Goal: Task Accomplishment & Management: Use online tool/utility

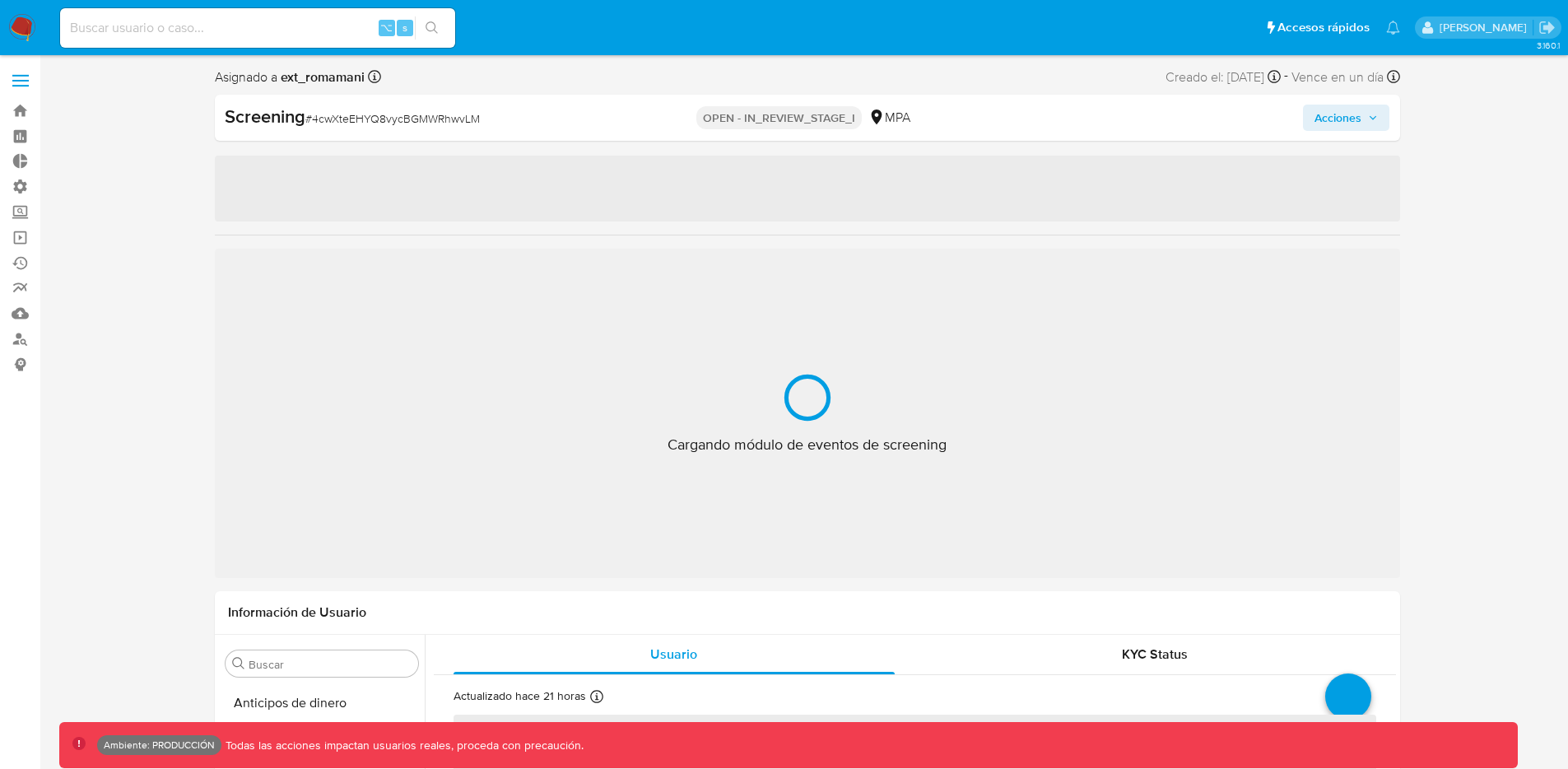
select select "10"
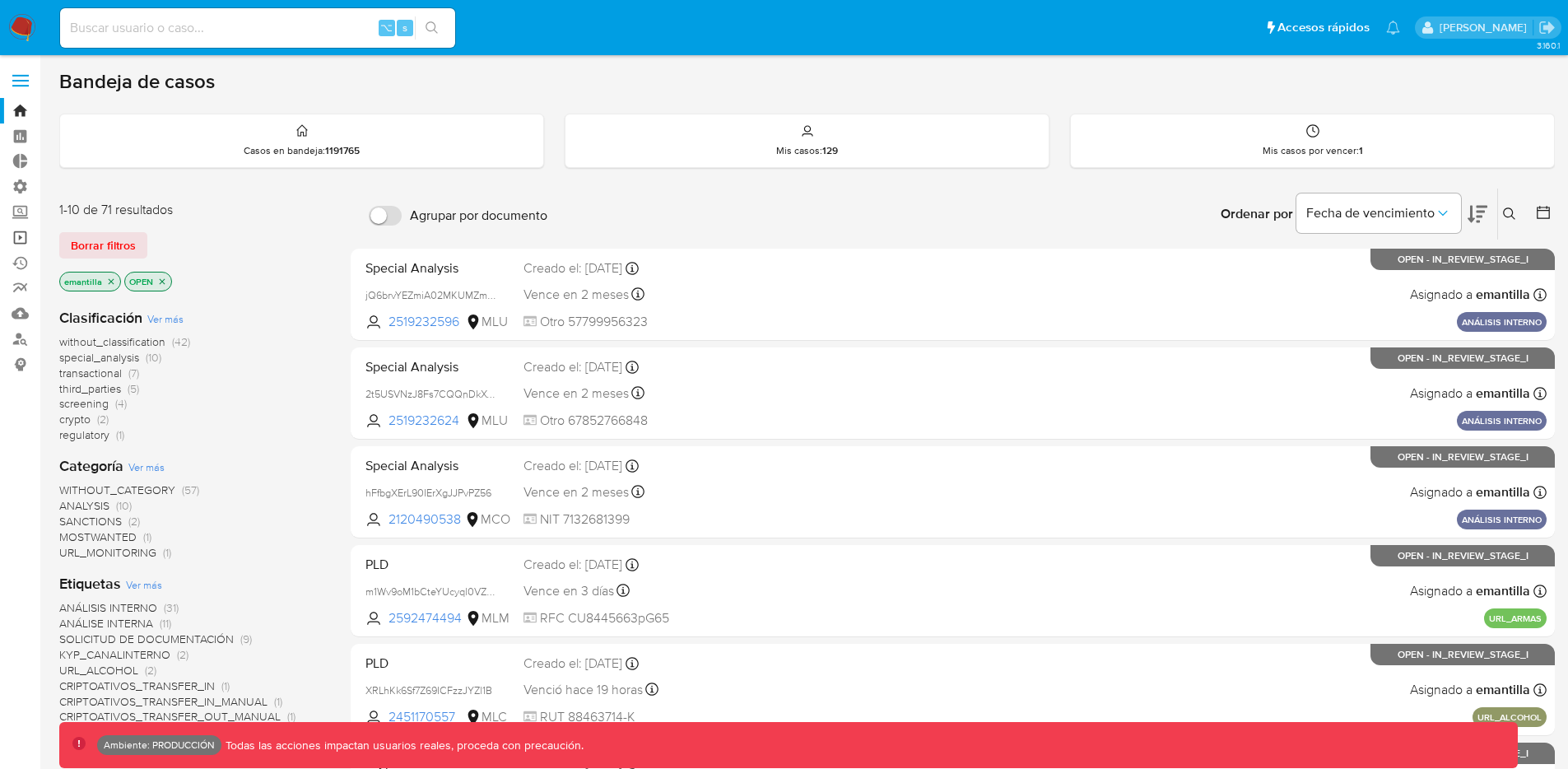
click at [25, 241] on link "Operaciones masivas" at bounding box center [98, 237] width 196 height 25
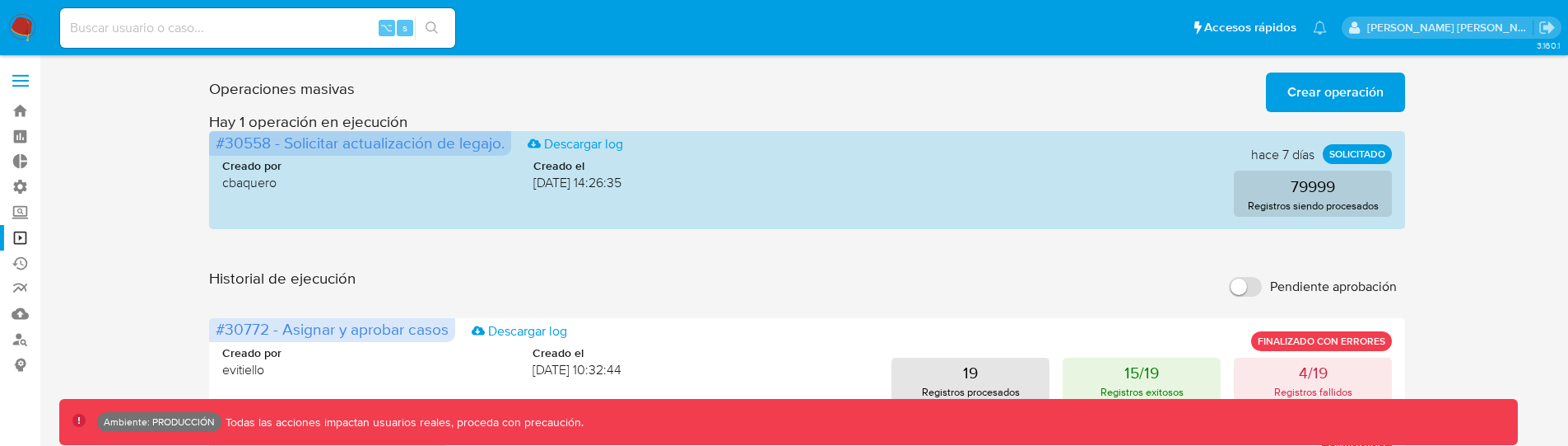
click at [1362, 89] on span "Crear operación" at bounding box center [1336, 91] width 97 height 36
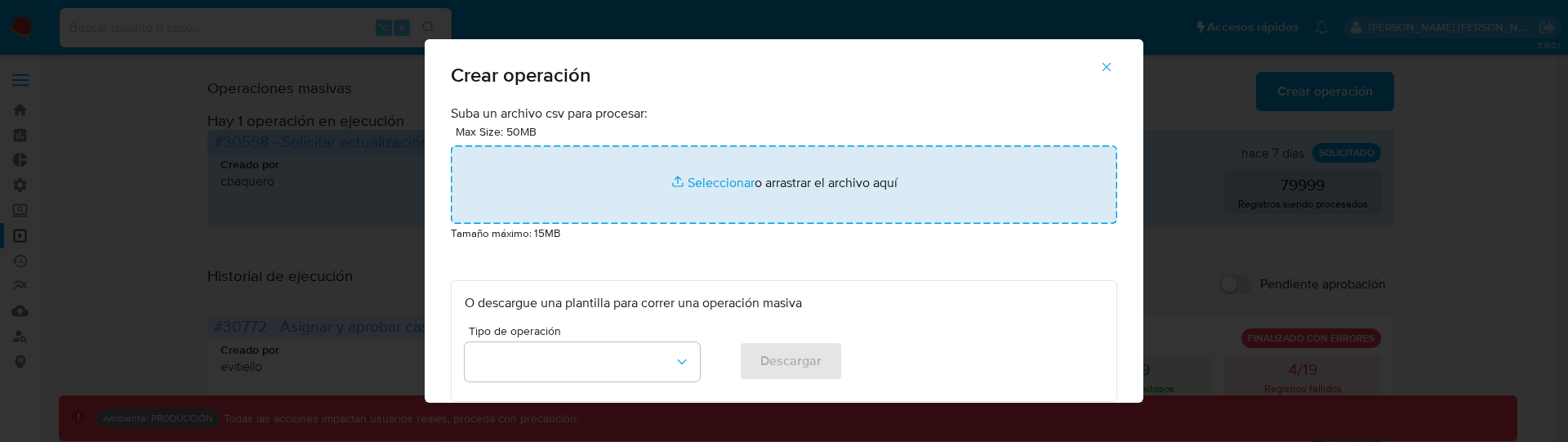
click at [765, 184] on input "file" at bounding box center [784, 185] width 666 height 78
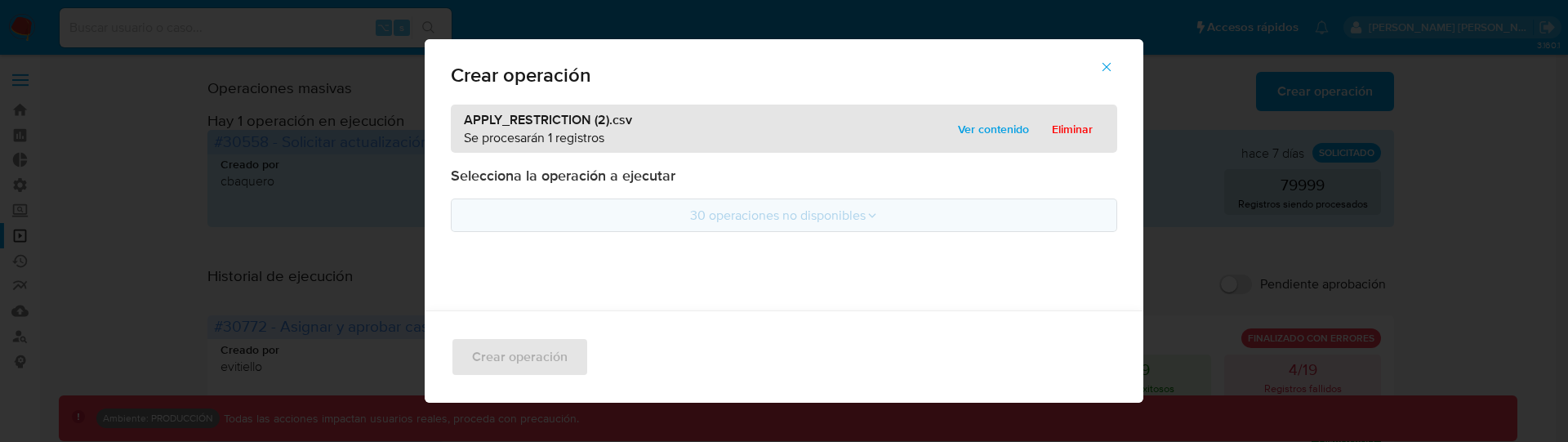
click at [790, 207] on button "30 operaciones no disponibles" at bounding box center [784, 215] width 666 height 33
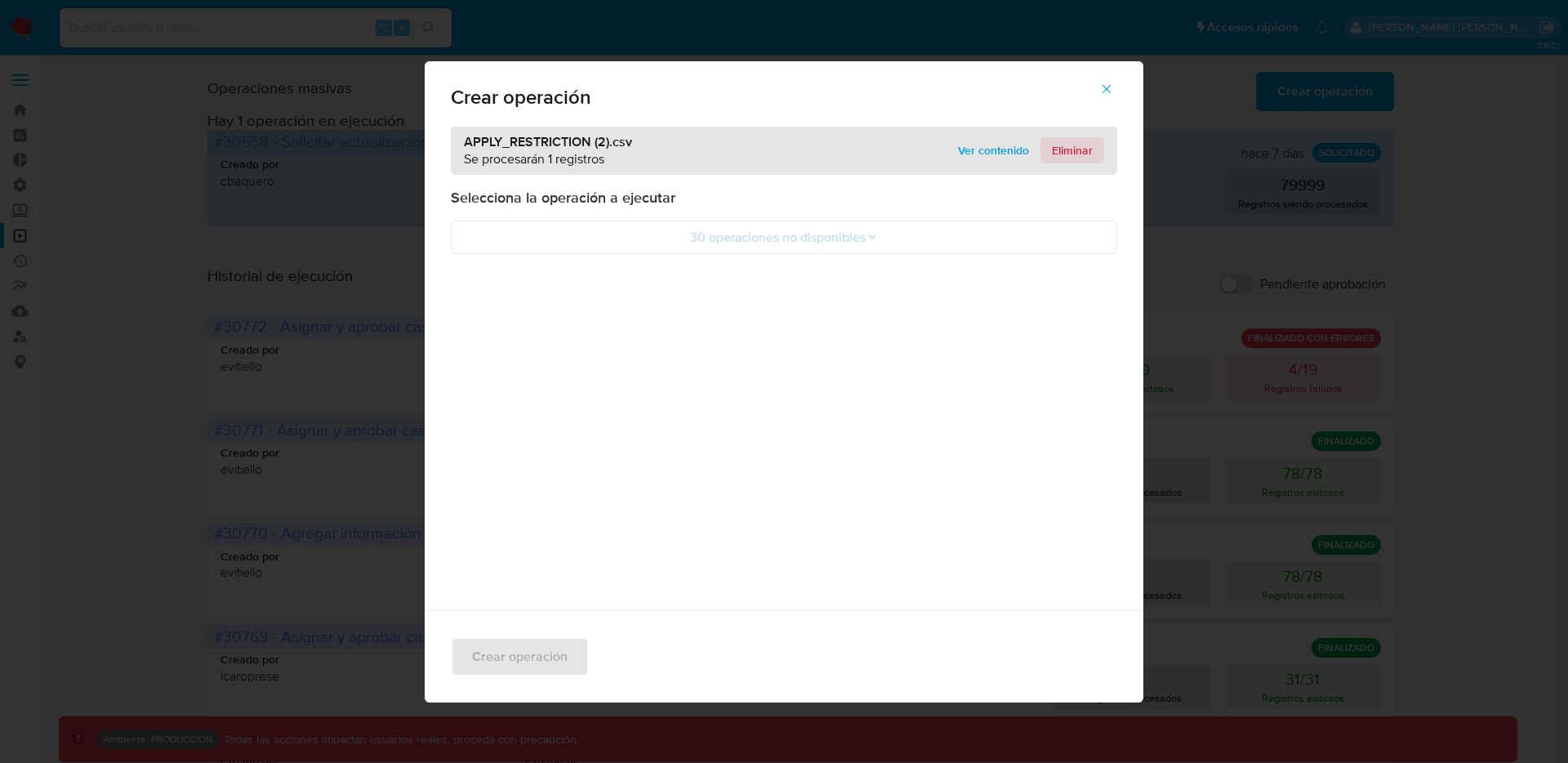
click at [1087, 149] on span "Eliminar" at bounding box center [1072, 150] width 41 height 23
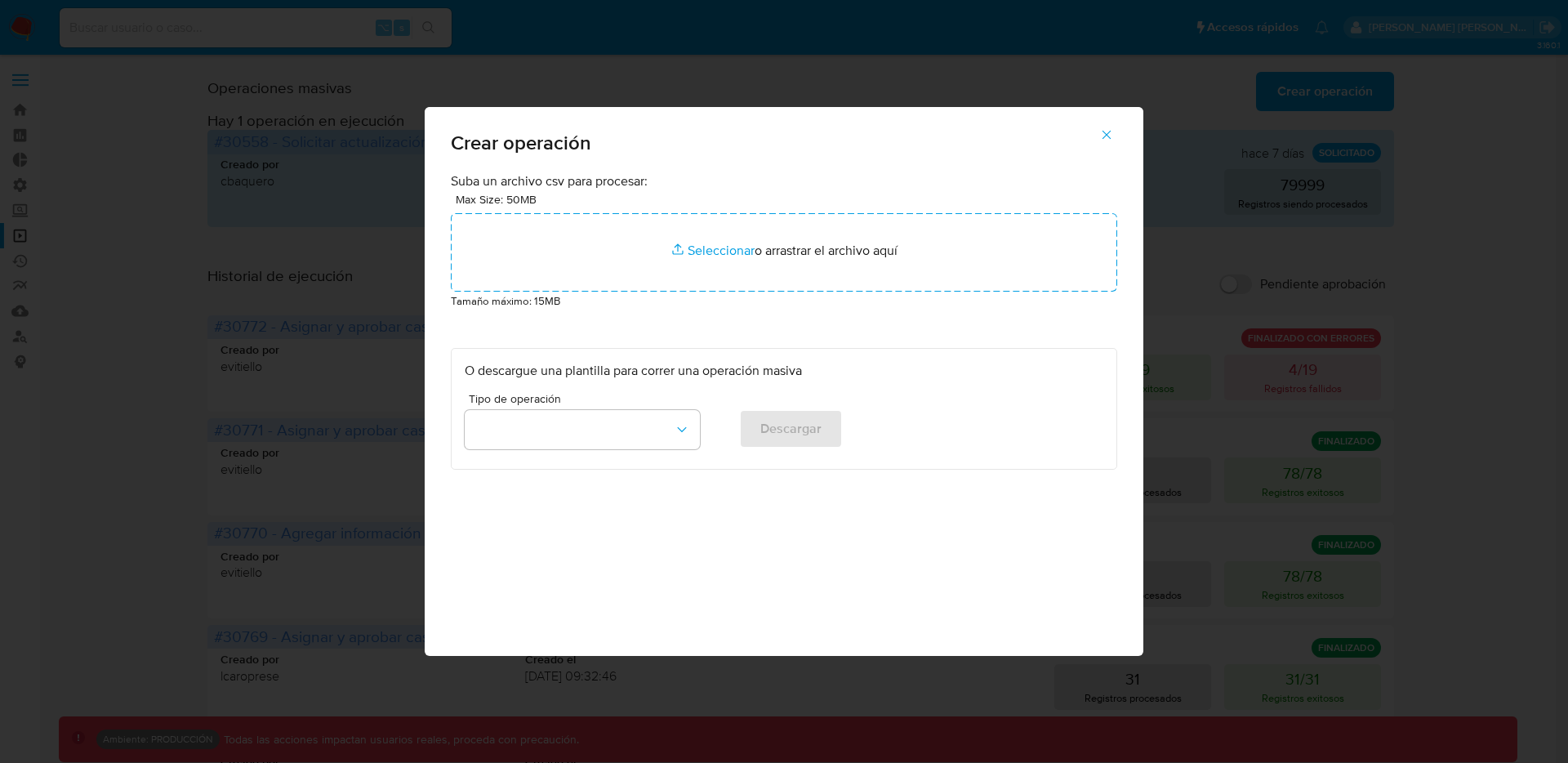
click at [1109, 134] on icon "button" at bounding box center [1107, 134] width 15 height 15
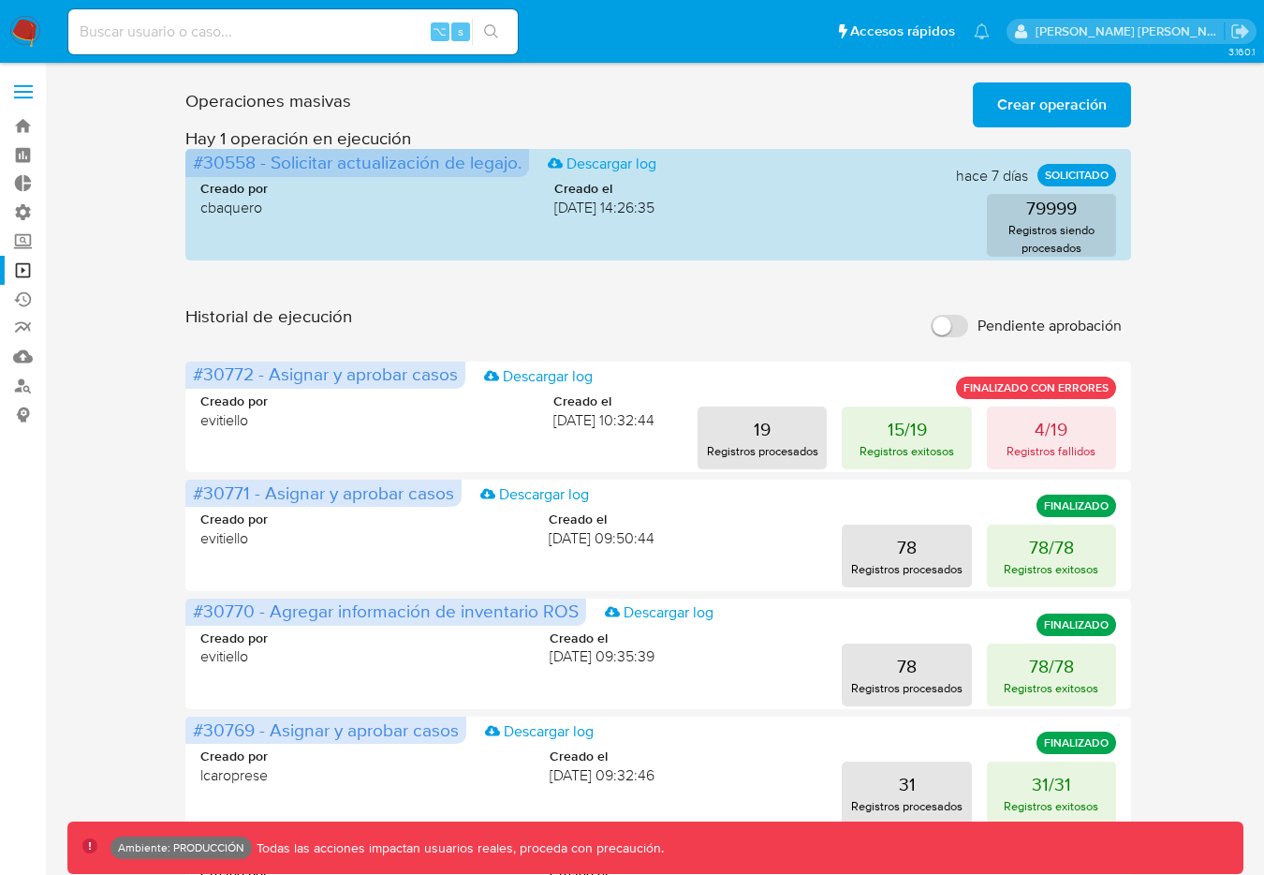
click at [1075, 106] on span "Crear operación" at bounding box center [1053, 104] width 110 height 41
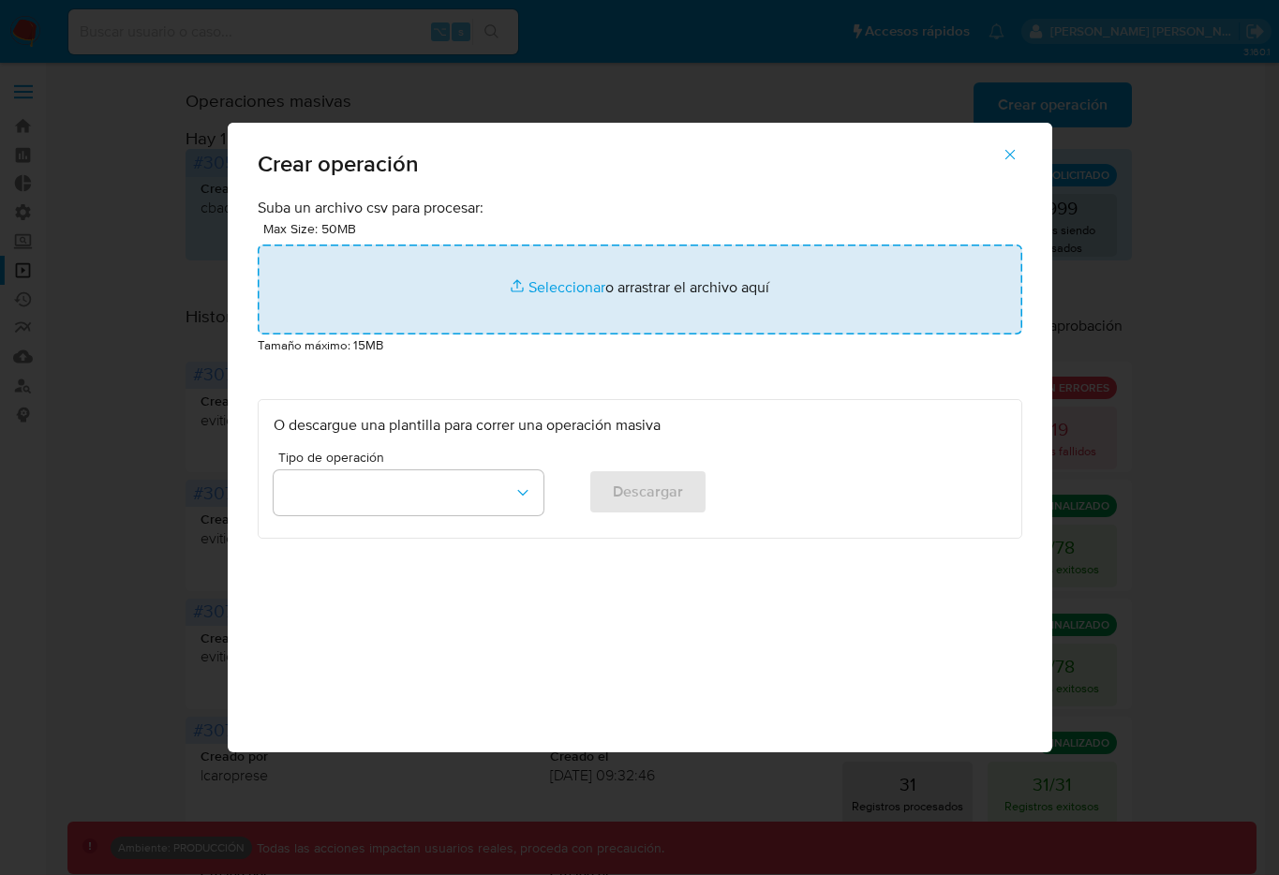
click at [642, 289] on input "file" at bounding box center [640, 289] width 764 height 90
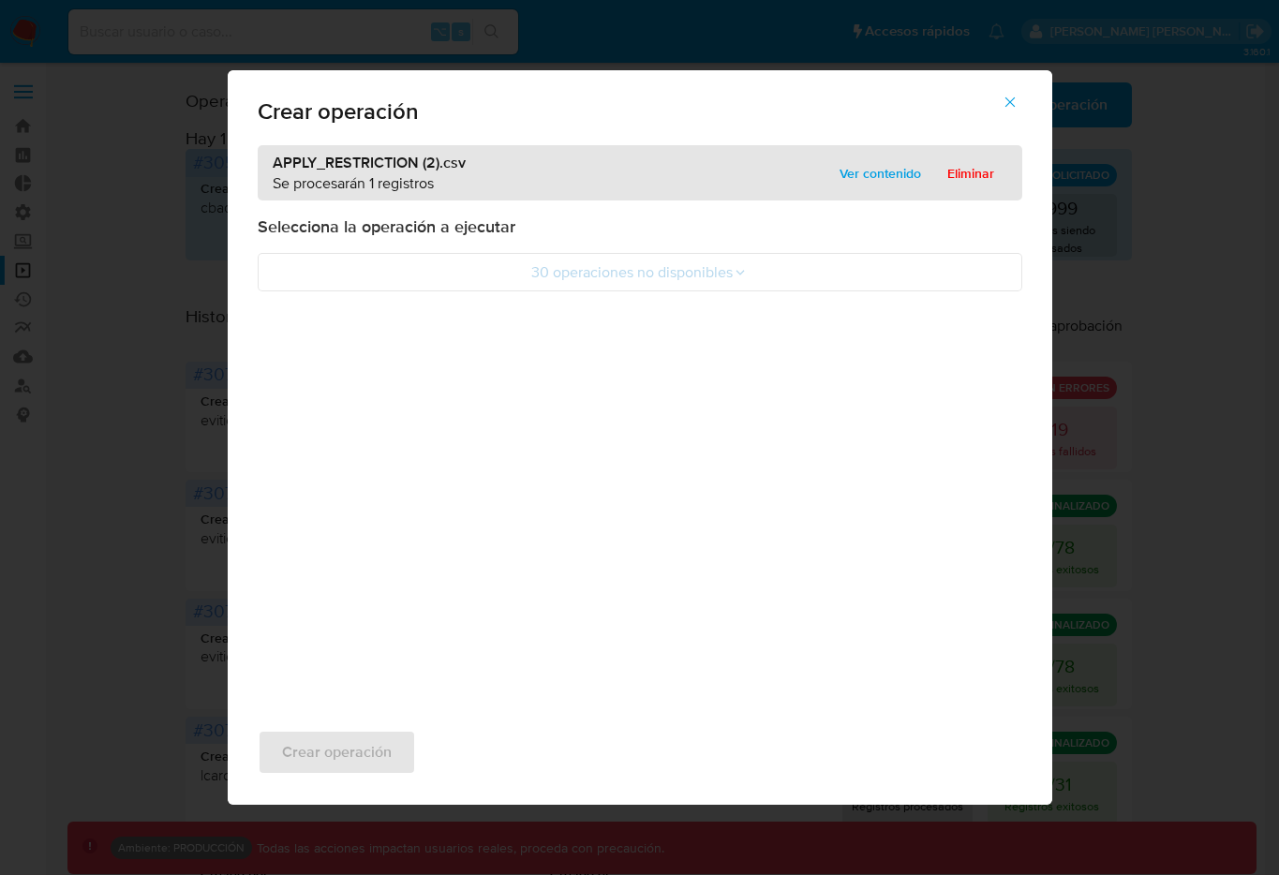
click at [1016, 99] on icon "button" at bounding box center [1009, 102] width 17 height 17
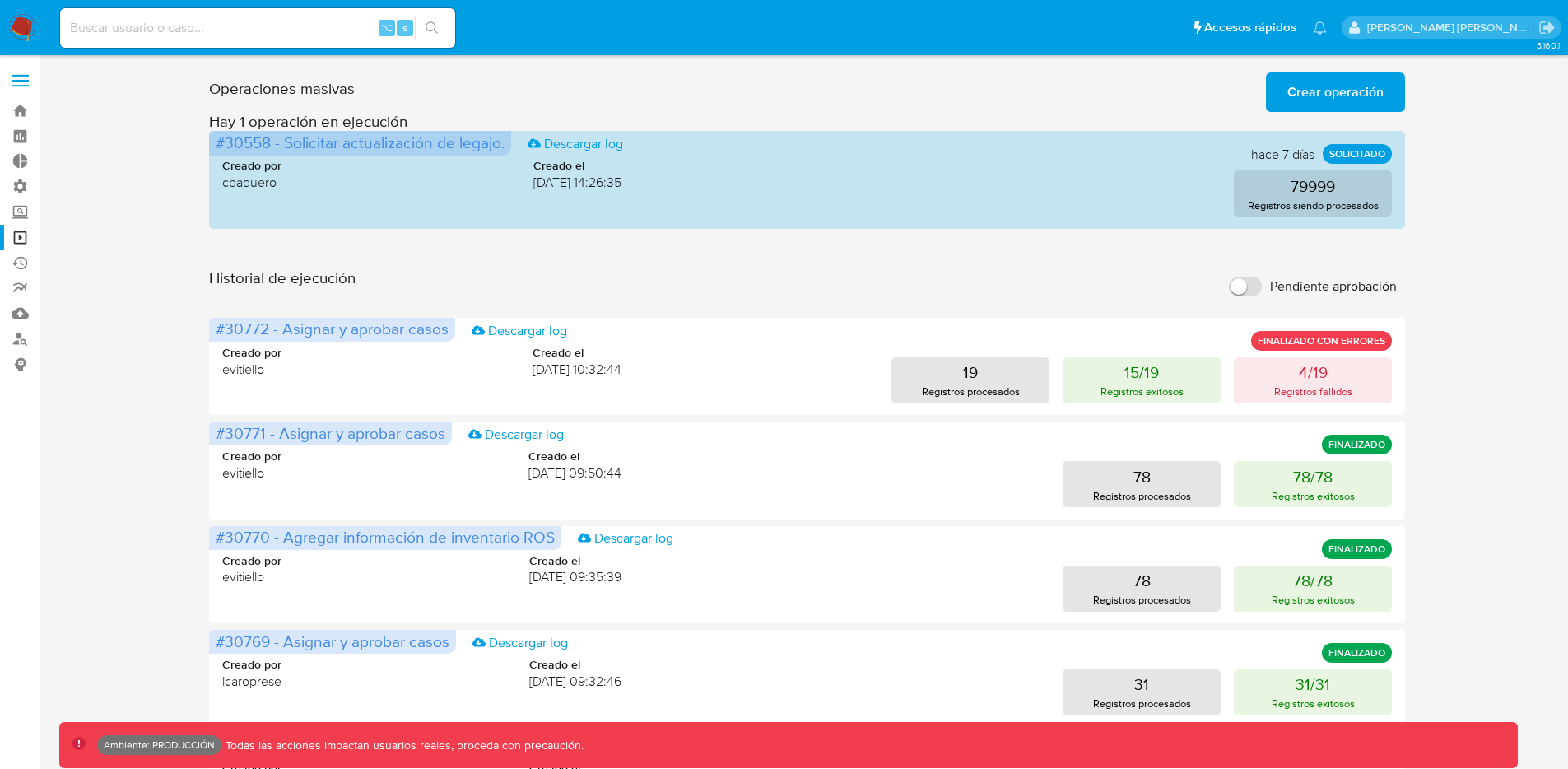
click at [1294, 95] on span "Crear operación" at bounding box center [1336, 91] width 97 height 36
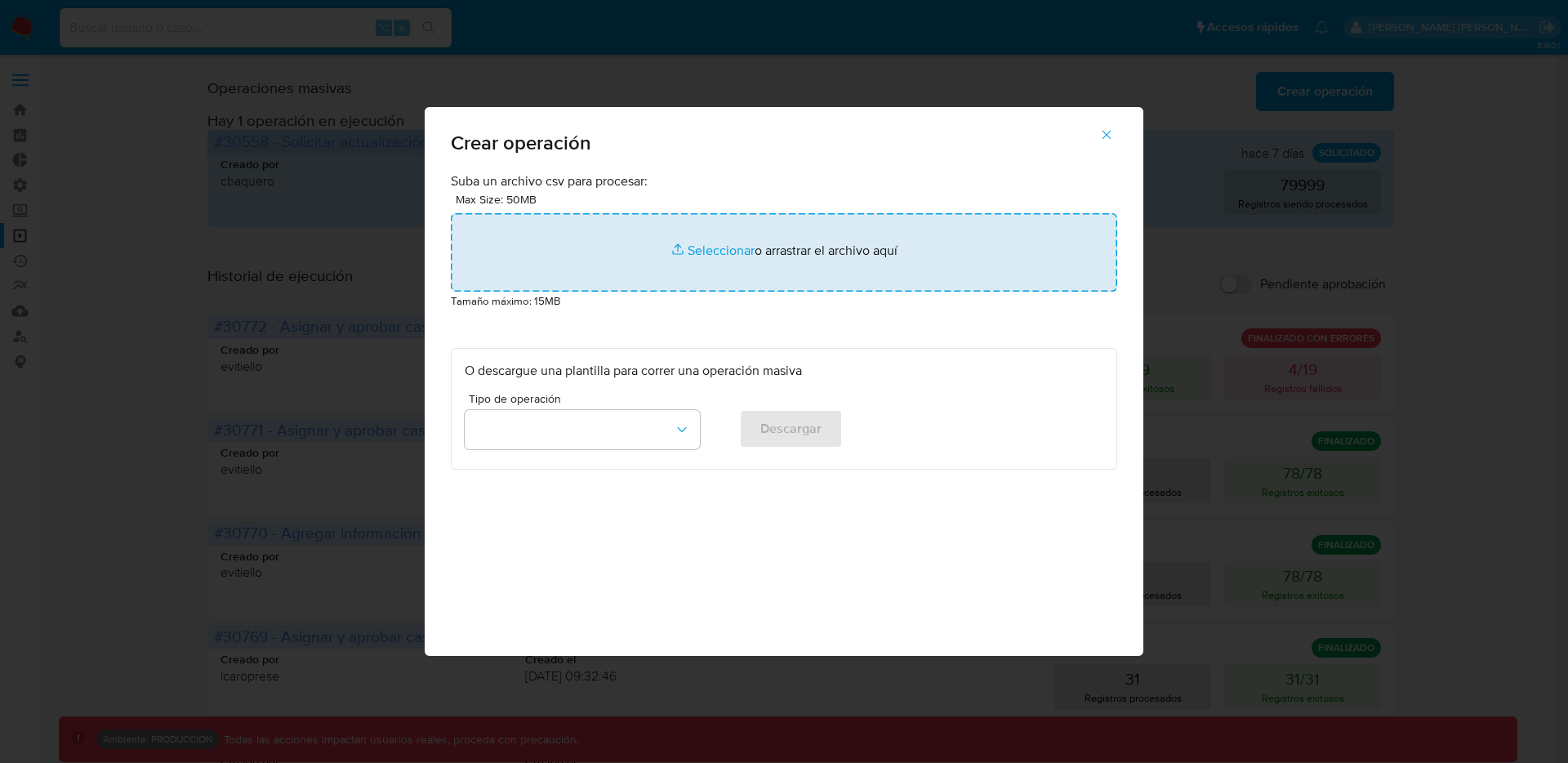
click at [836, 266] on input "file" at bounding box center [784, 252] width 666 height 78
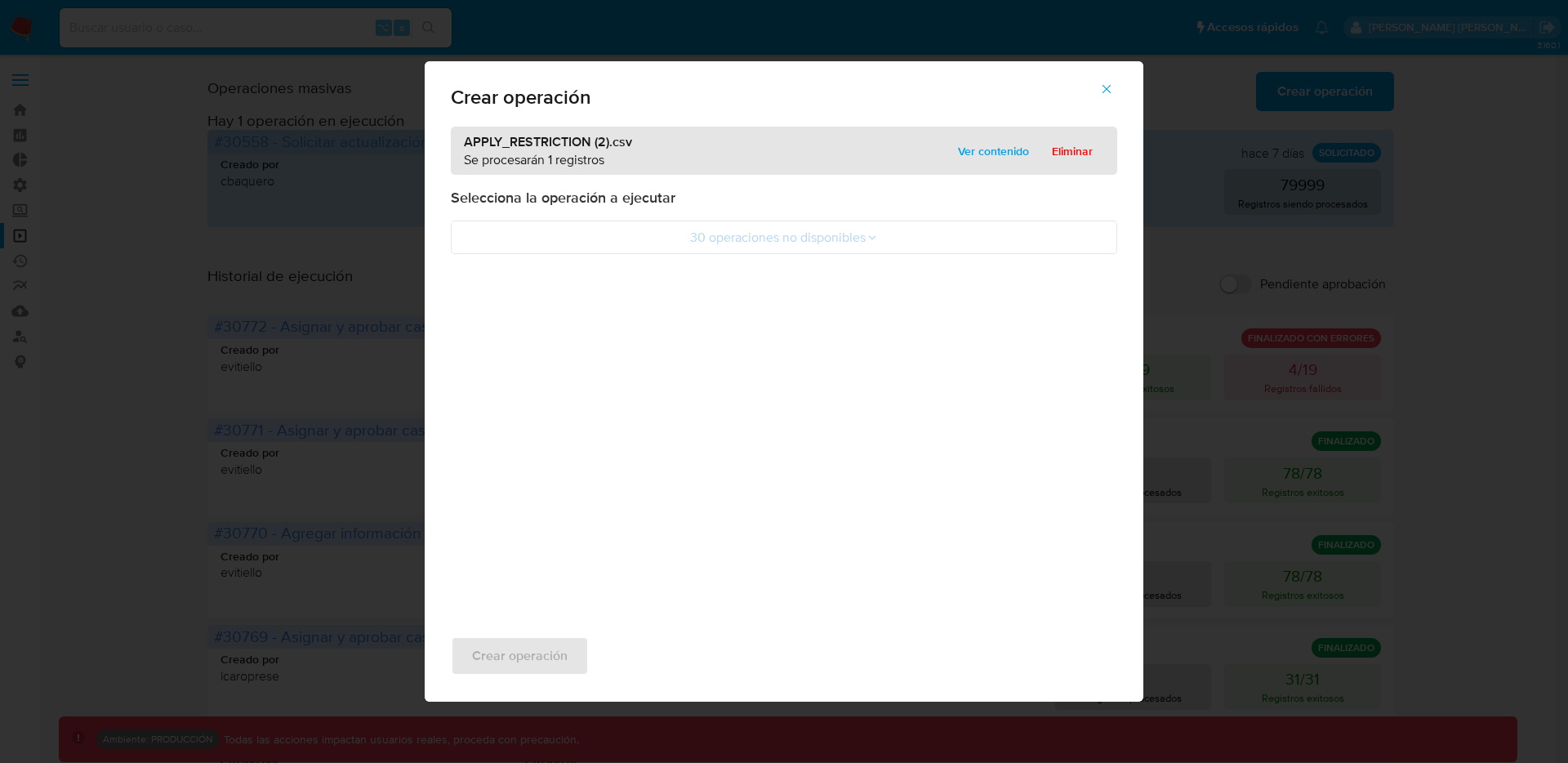
click at [1109, 85] on icon "button" at bounding box center [1107, 89] width 9 height 9
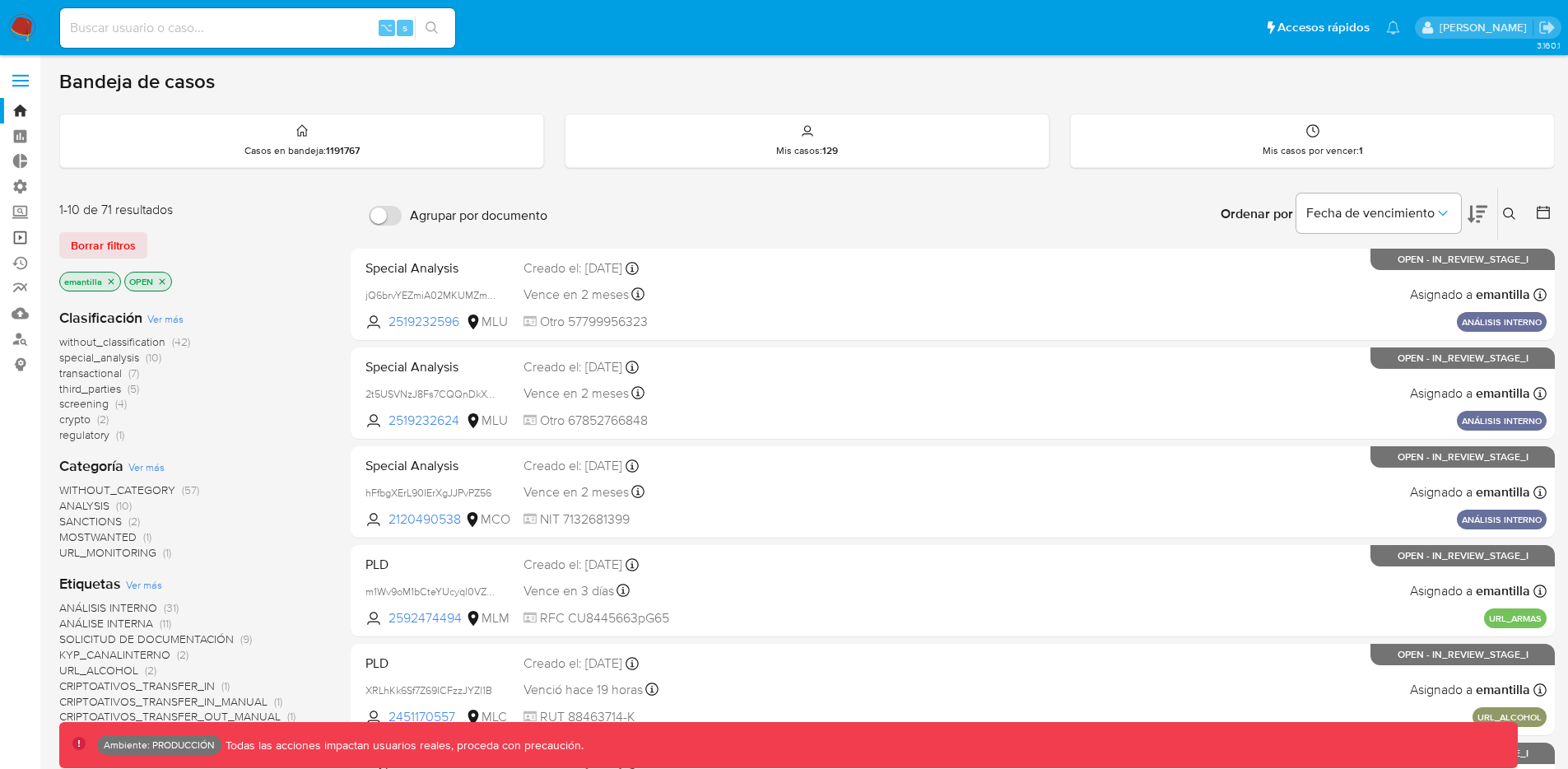
click at [25, 239] on link "Operaciones masivas" at bounding box center [98, 237] width 196 height 25
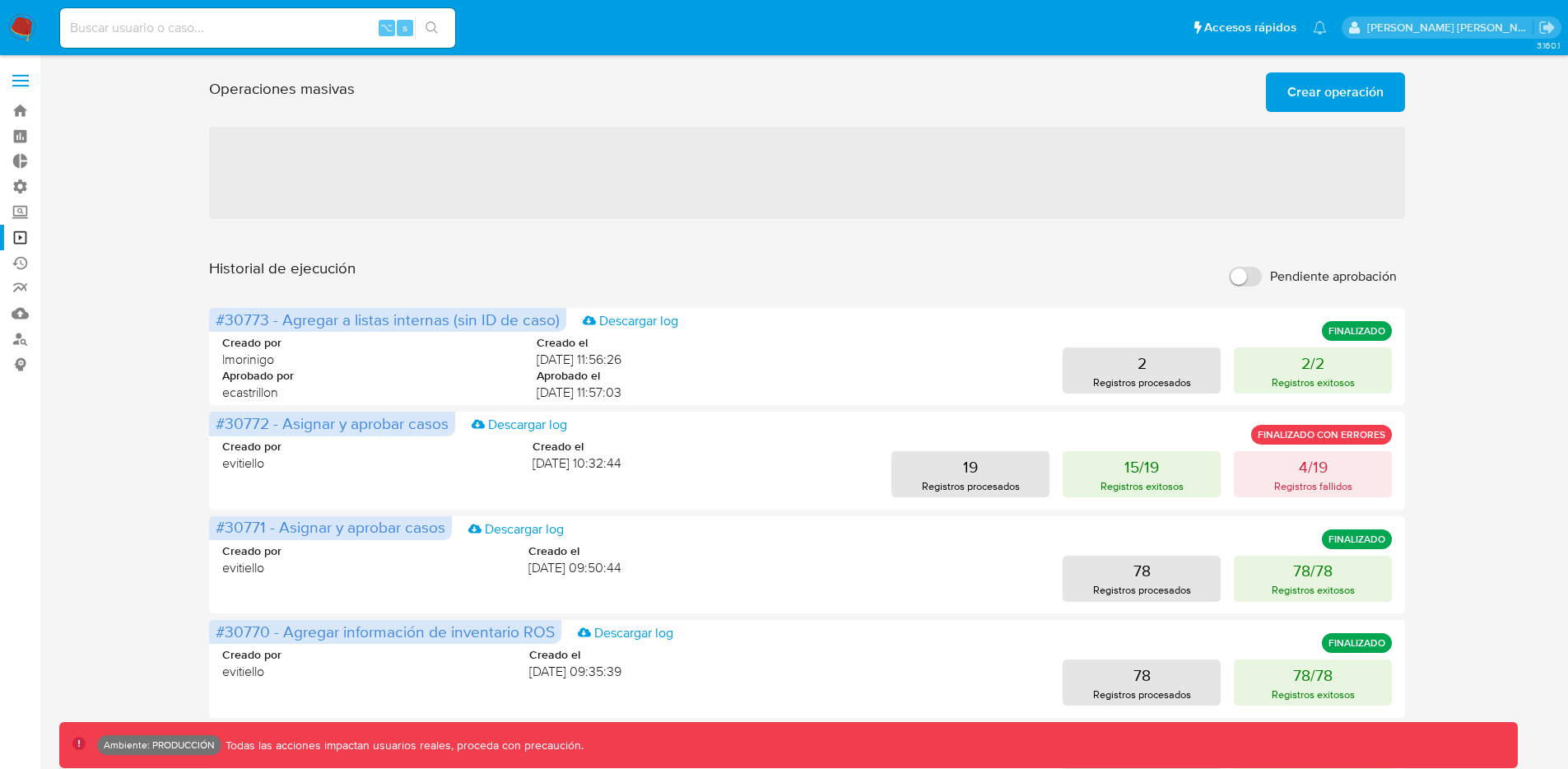
click at [1298, 101] on span "Crear operación" at bounding box center [1336, 91] width 97 height 36
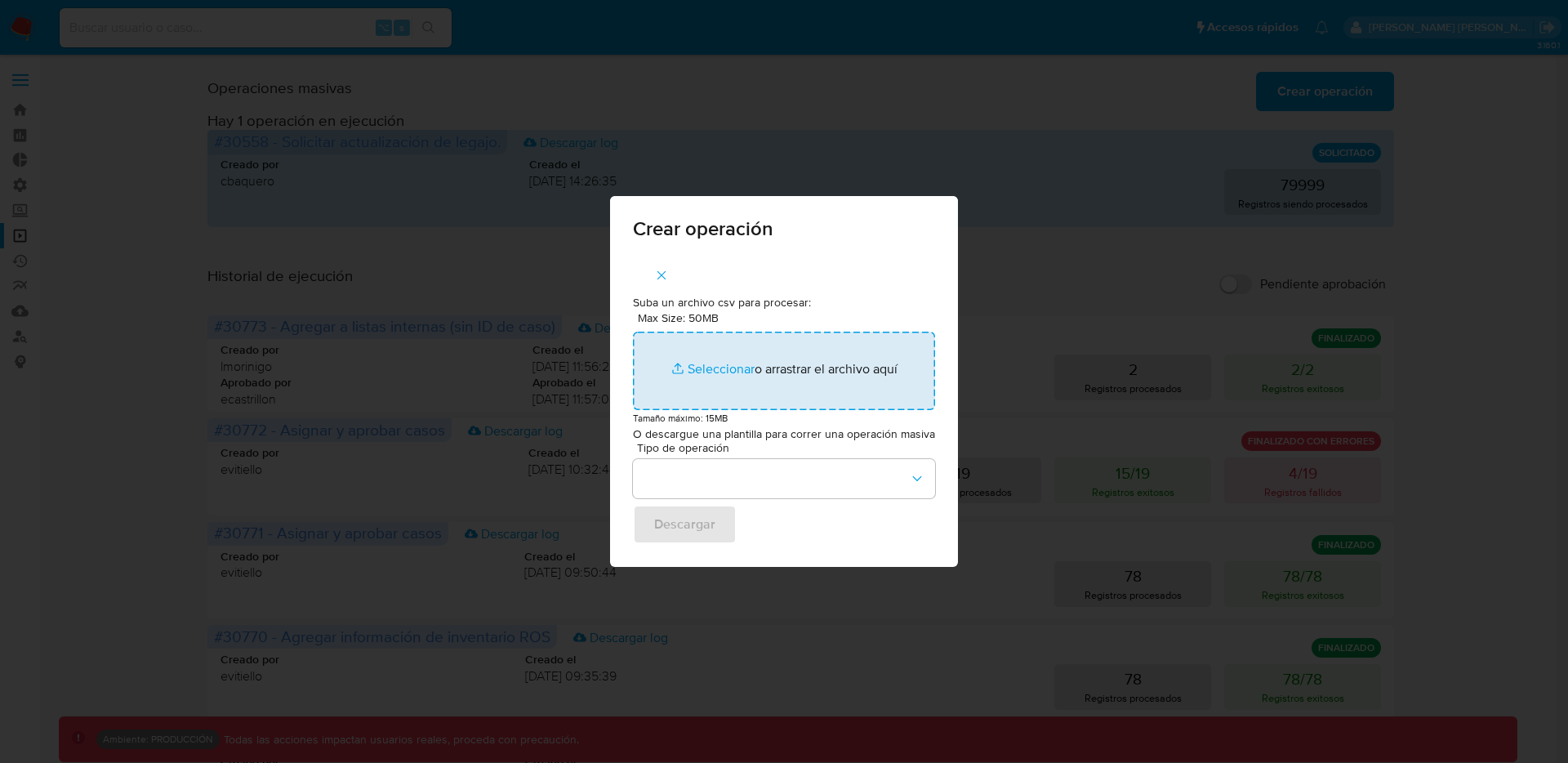
click at [738, 363] on input "Max Size: 50MB Seleccionar archivos" at bounding box center [784, 371] width 303 height 78
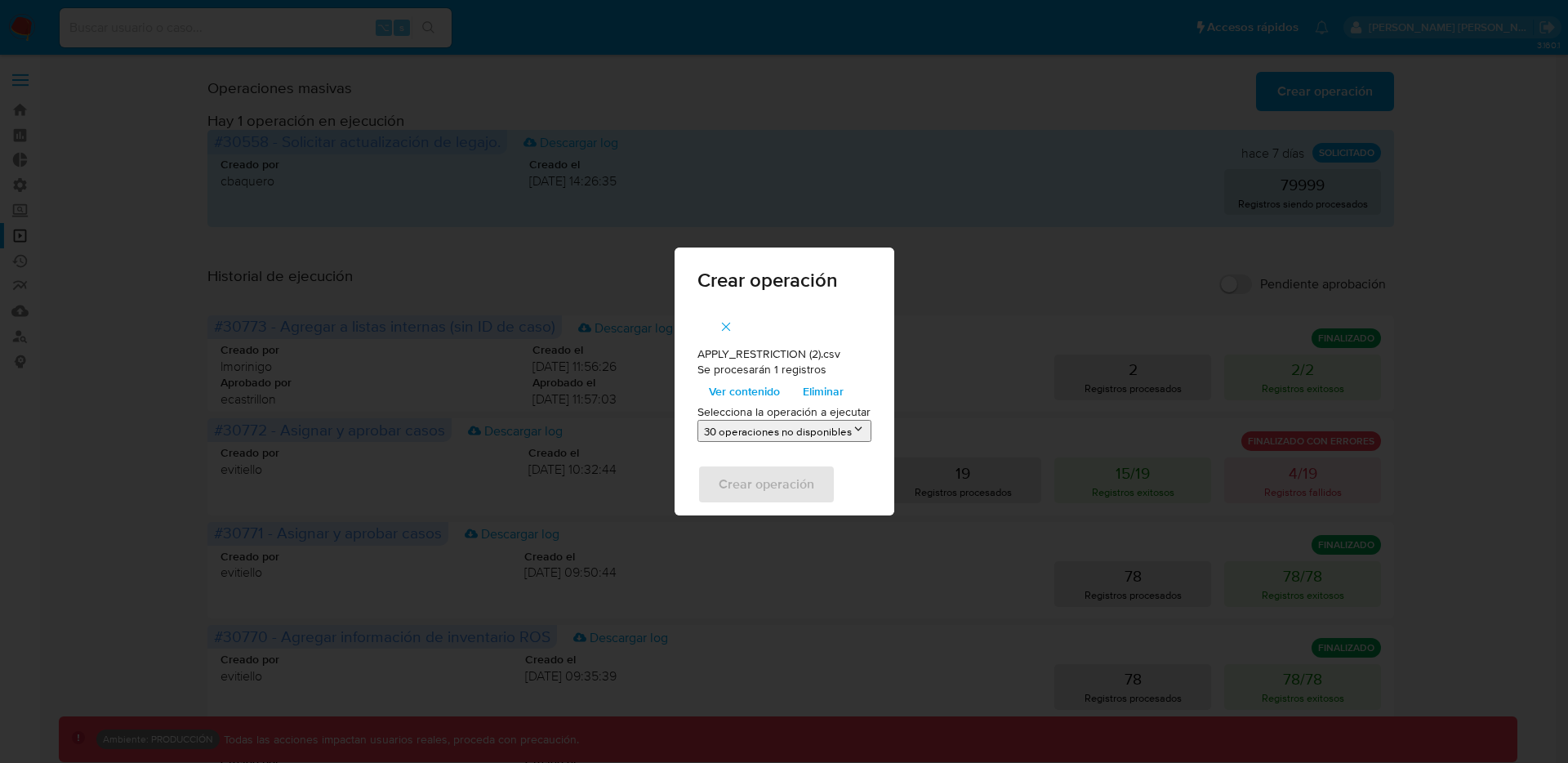
click at [727, 322] on icon "button" at bounding box center [726, 326] width 15 height 15
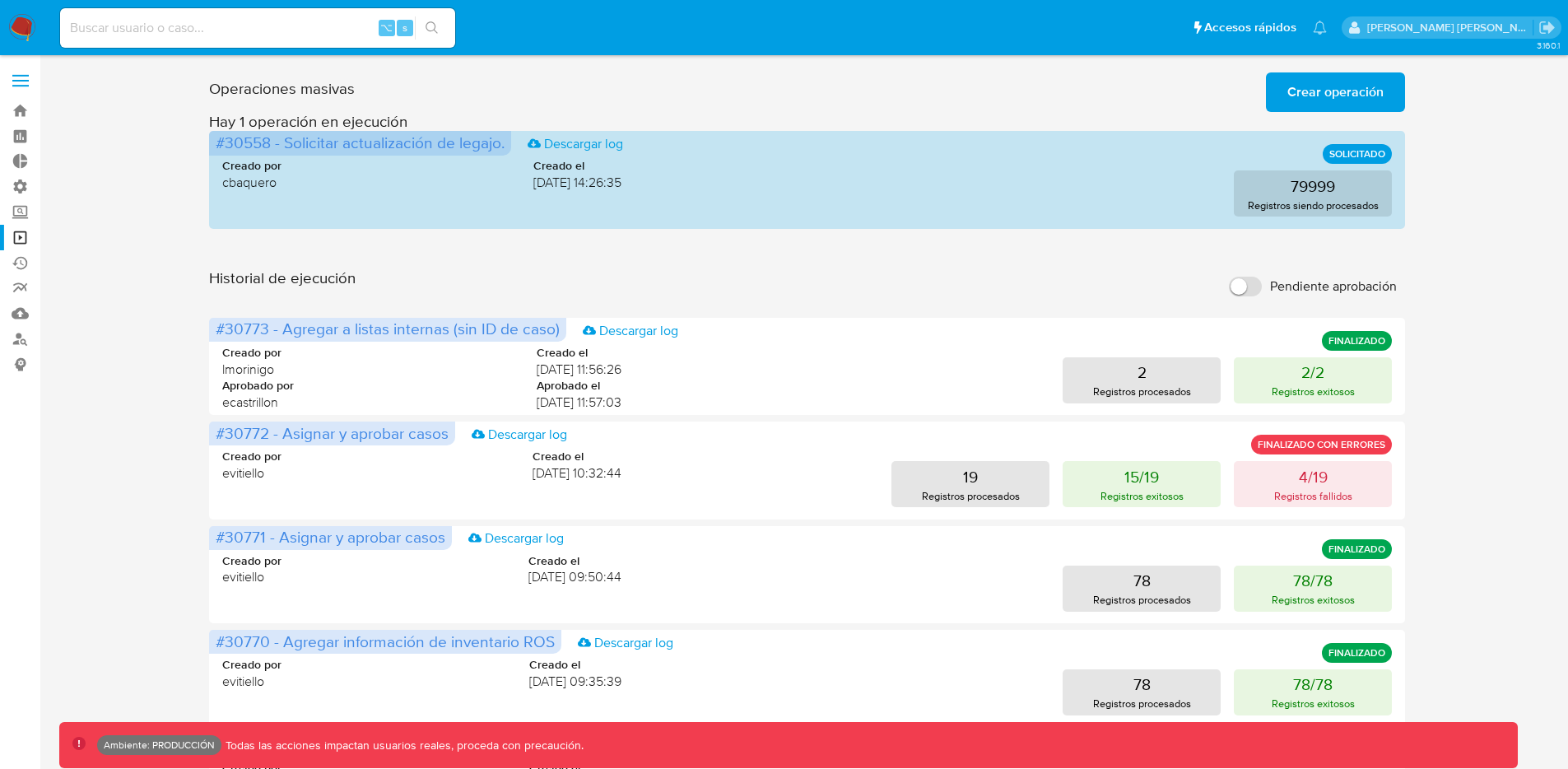
click at [1330, 93] on span "Crear operación" at bounding box center [1336, 91] width 97 height 36
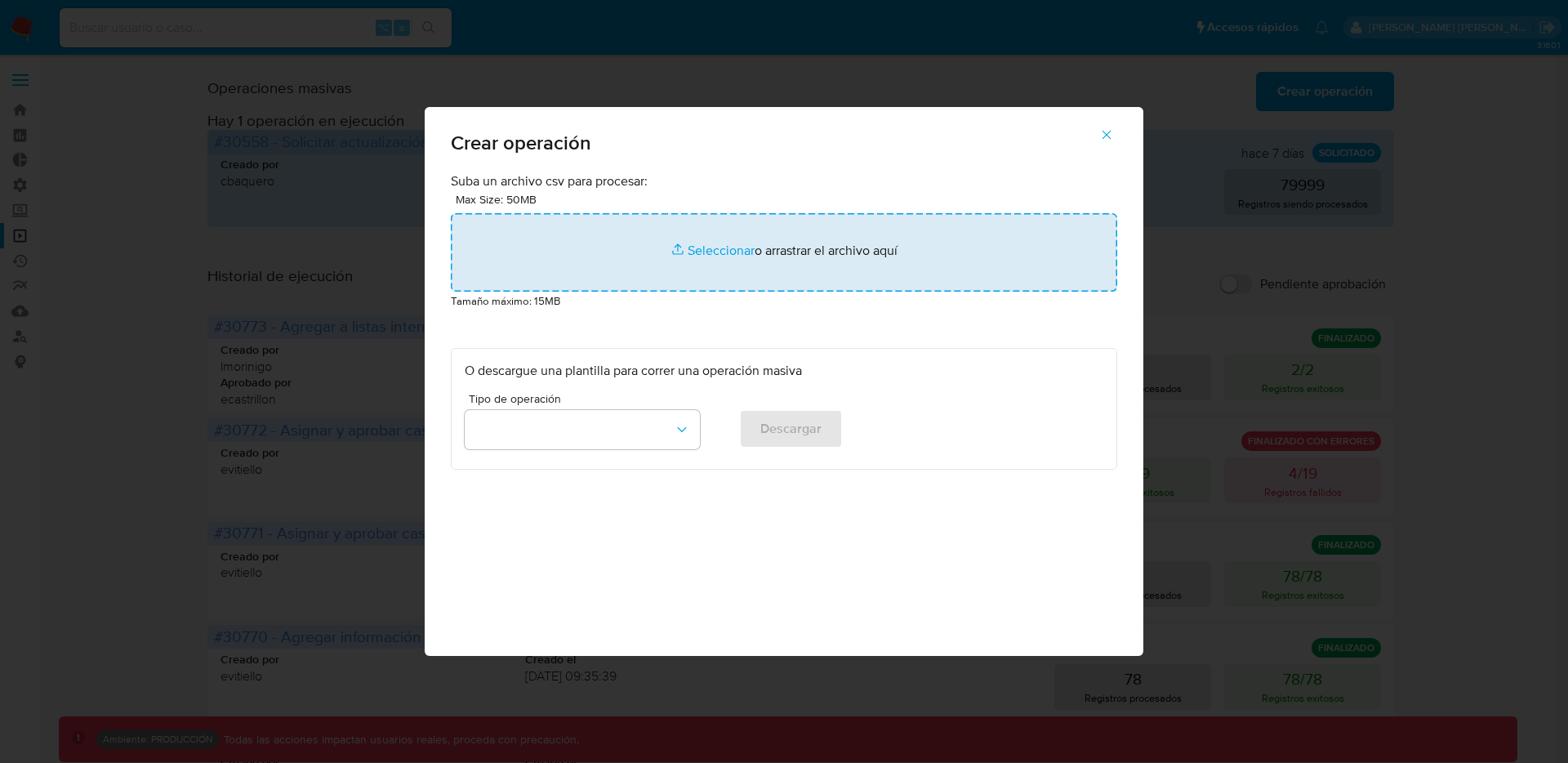
click at [798, 246] on input "file" at bounding box center [784, 252] width 666 height 78
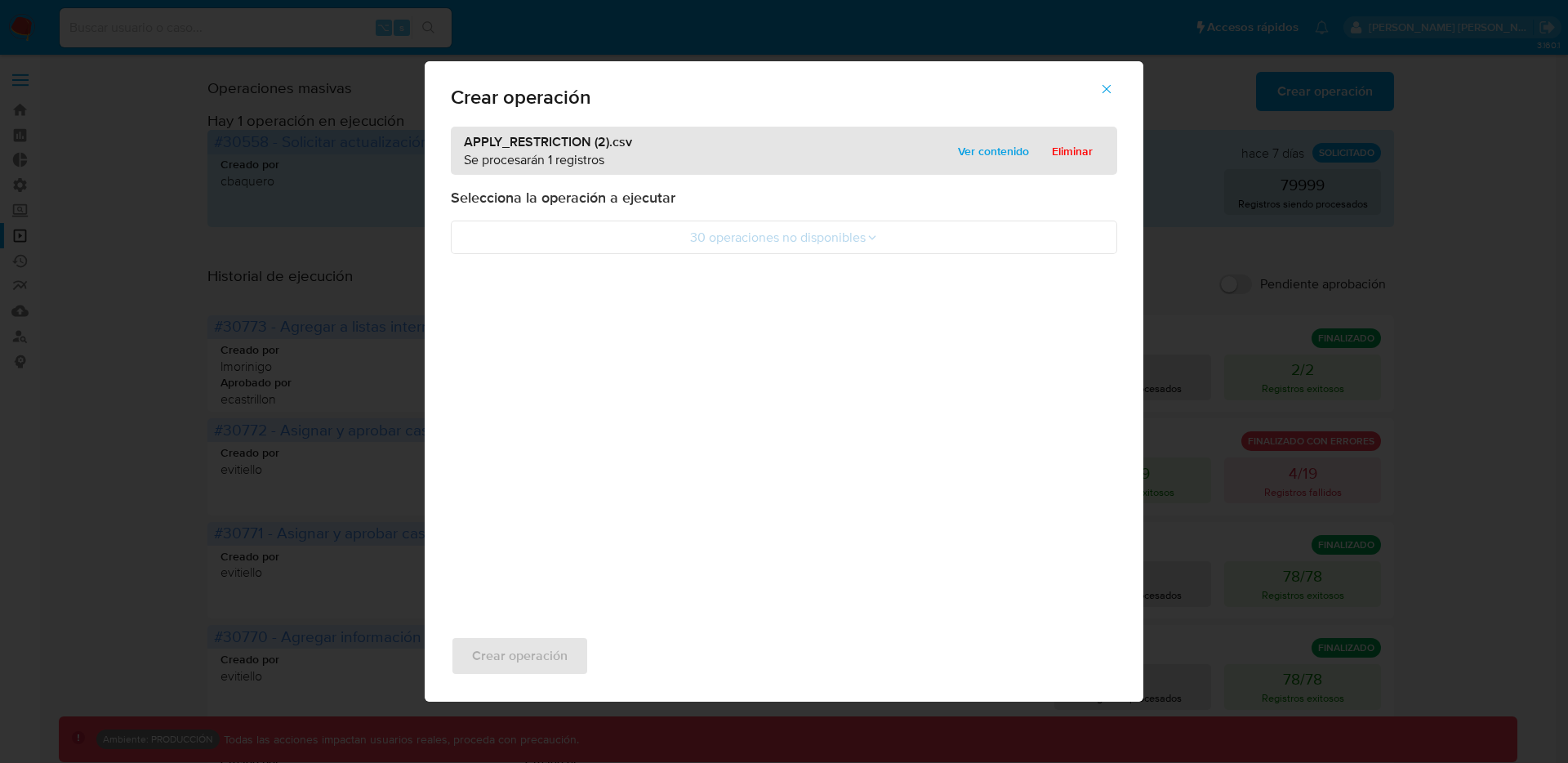
click at [1108, 99] on span "button" at bounding box center [1107, 88] width 15 height 36
